Goal: Task Accomplishment & Management: Manage account settings

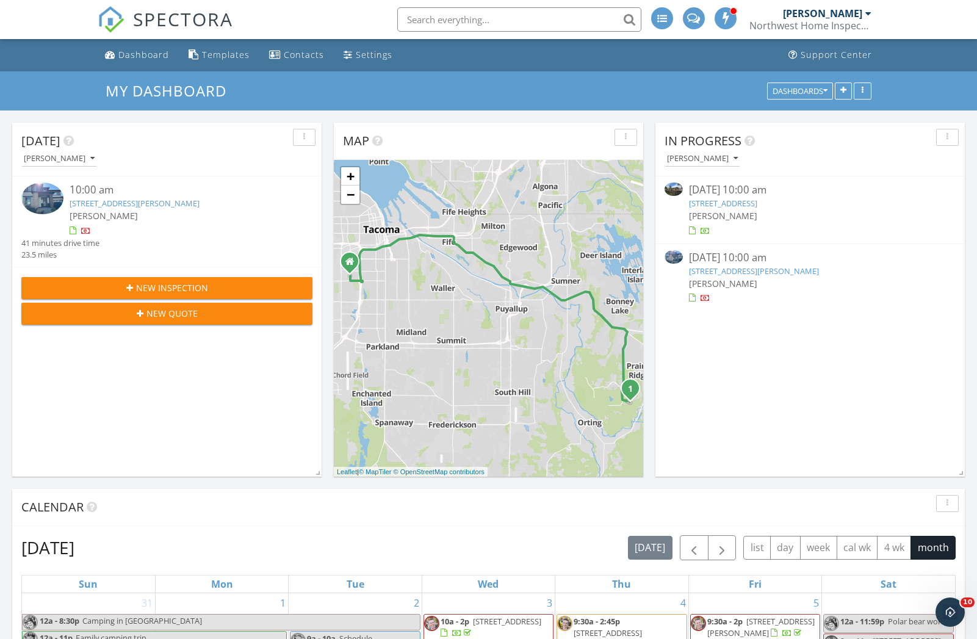
click at [839, 15] on div "[PERSON_NAME]" at bounding box center [822, 13] width 79 height 12
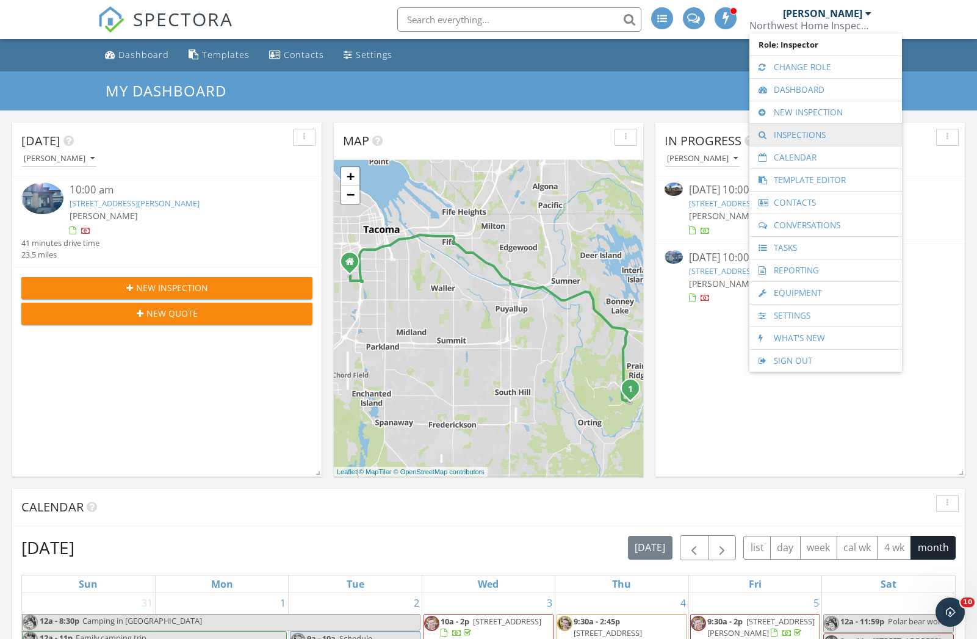
click at [784, 133] on link "Inspections" at bounding box center [826, 135] width 140 height 22
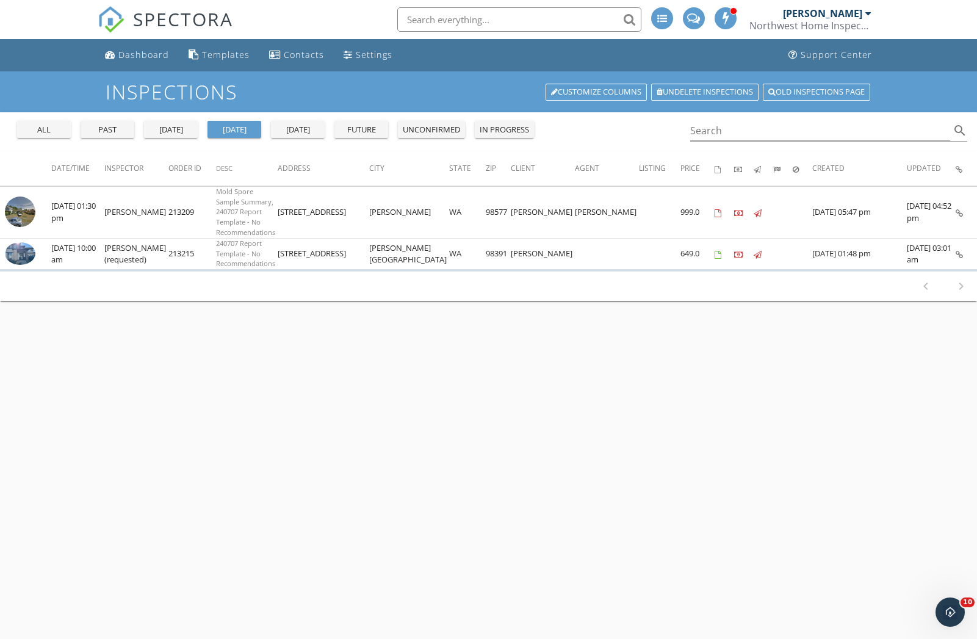
click at [186, 129] on div "yesterday" at bounding box center [171, 130] width 44 height 12
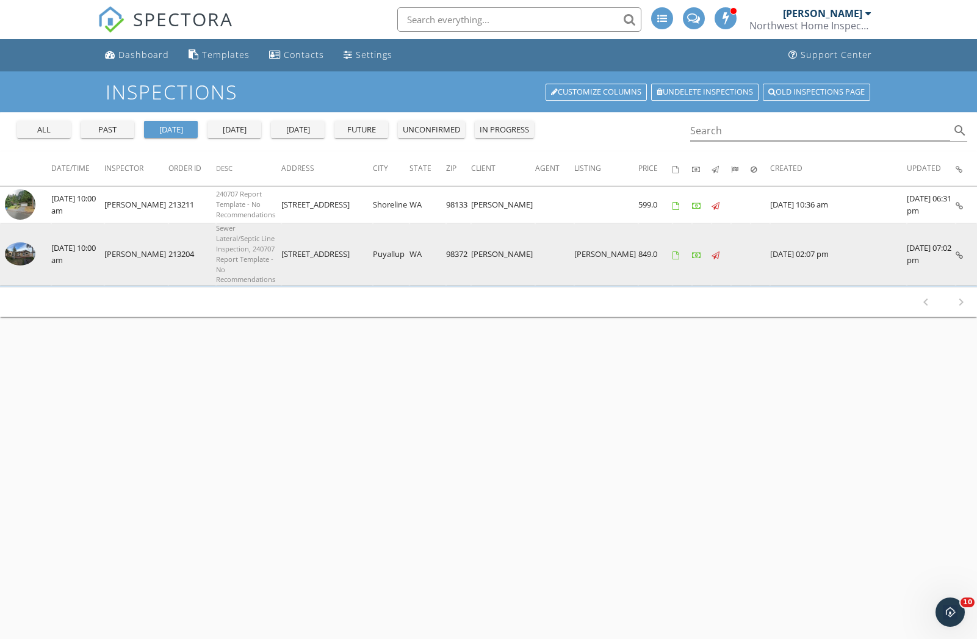
click at [29, 242] on img at bounding box center [20, 253] width 31 height 23
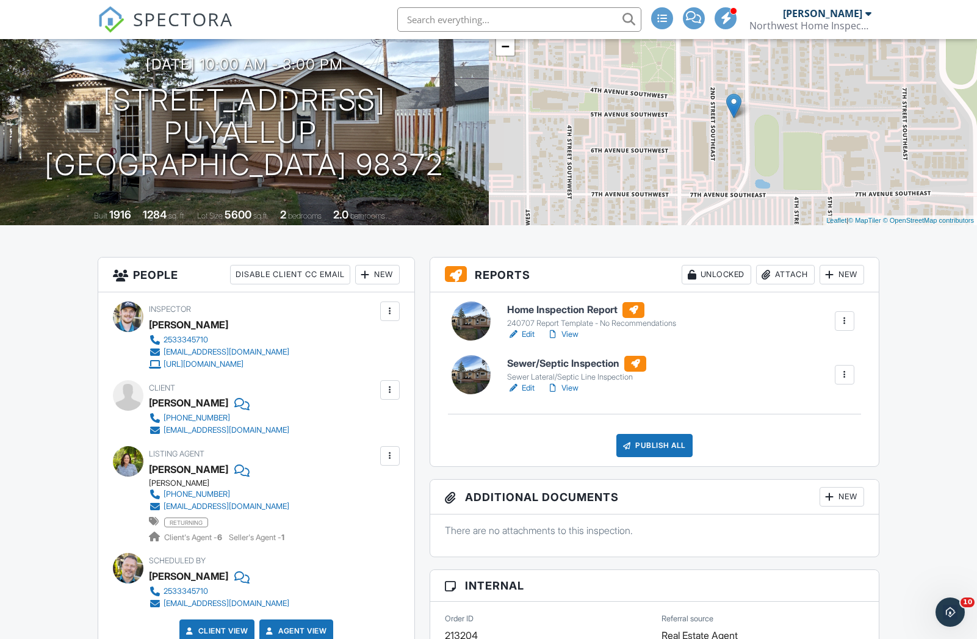
click at [850, 320] on div at bounding box center [845, 321] width 12 height 12
click at [808, 311] on div "Home Inspection Report 240707 Report Template - No Recommendations Edit View Qu…" at bounding box center [681, 321] width 362 height 39
click at [560, 312] on h6 "Home Inspection Report" at bounding box center [591, 310] width 169 height 16
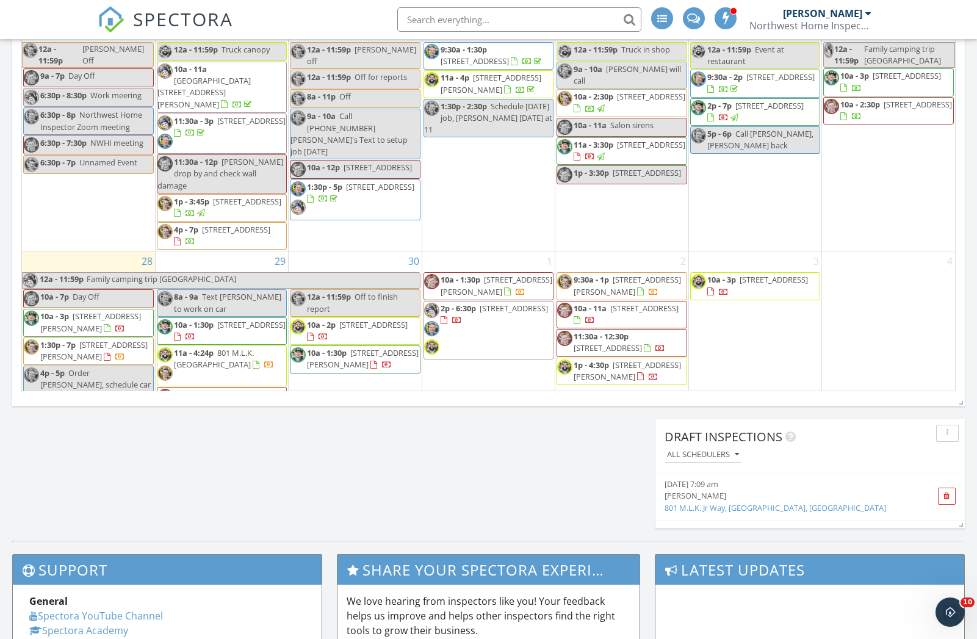
scroll to position [682, 0]
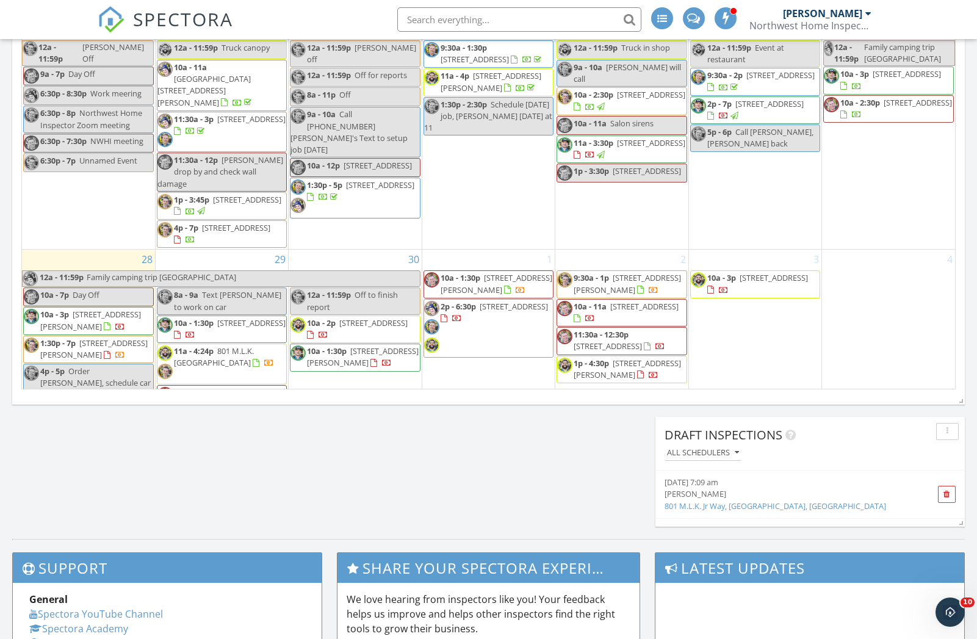
click at [353, 373] on div "30 12a - 11:59p Off to finish report 10a - 2p 18117 132nd Ave E, South Hill 983…" at bounding box center [355, 332] width 132 height 164
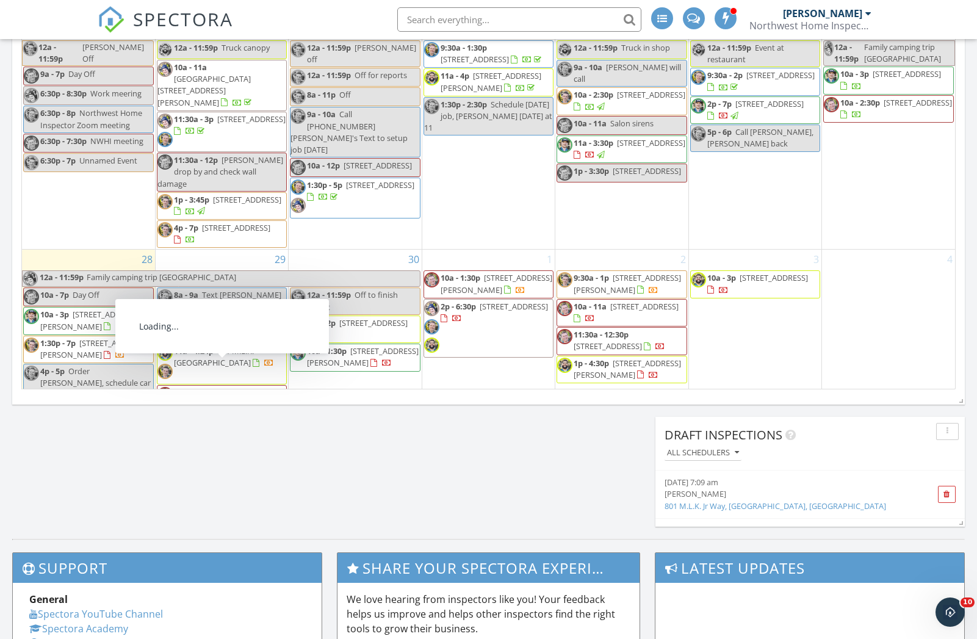
click at [200, 345] on span "11a - 4:24p" at bounding box center [194, 350] width 40 height 11
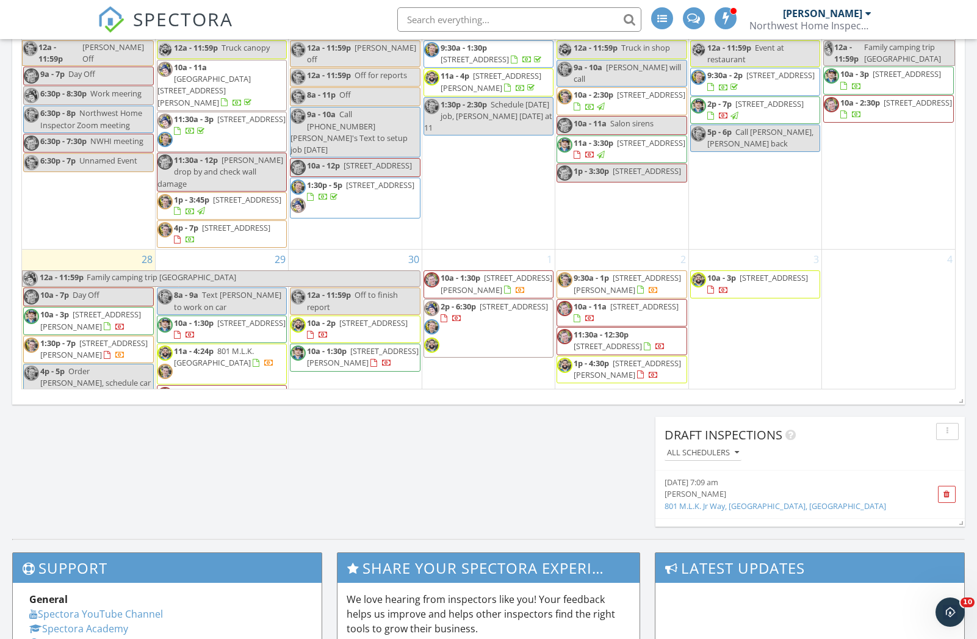
click at [218, 331] on div at bounding box center [488, 319] width 977 height 639
